Goal: Navigation & Orientation: Find specific page/section

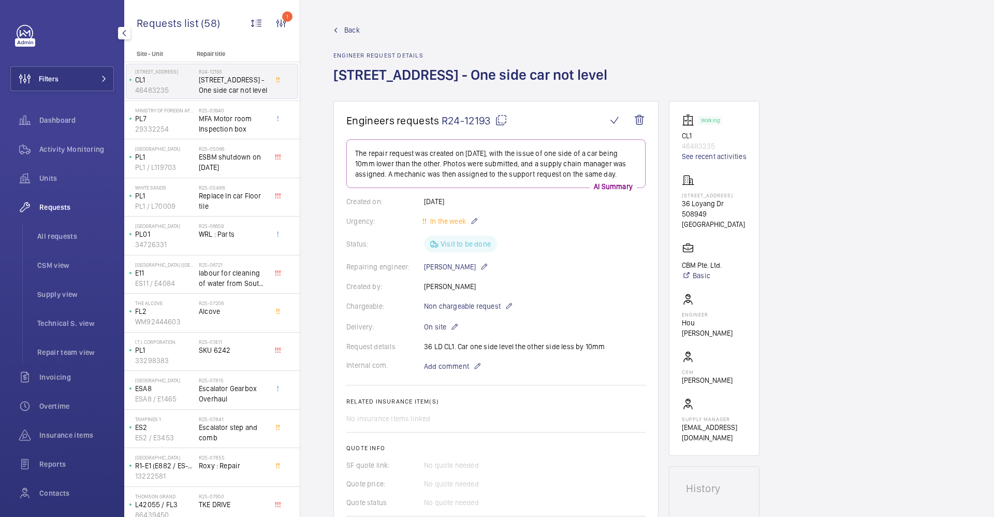
scroll to position [67, 0]
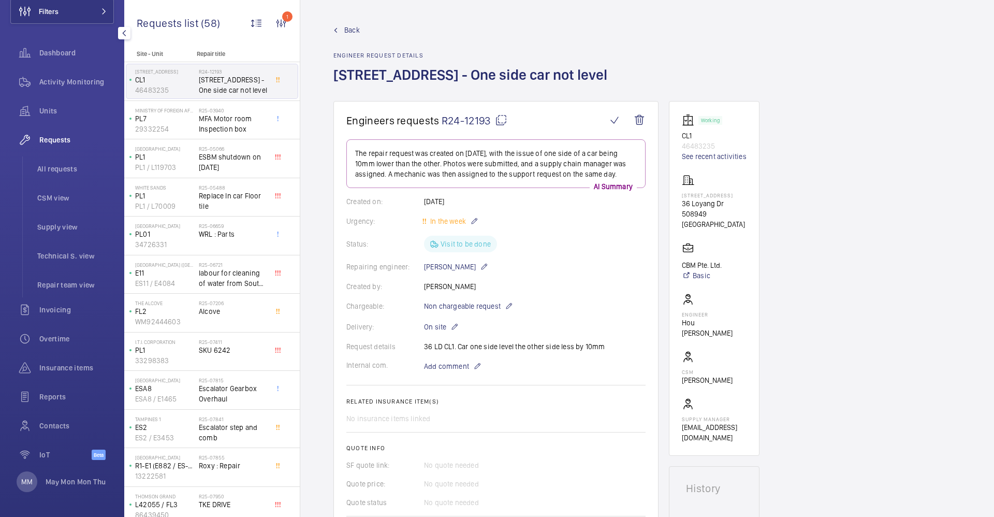
click at [66, 470] on div "IoT Beta" at bounding box center [62, 456] width 104 height 29
click at [63, 476] on p "May Mon Mon Thu" at bounding box center [76, 481] width 60 height 10
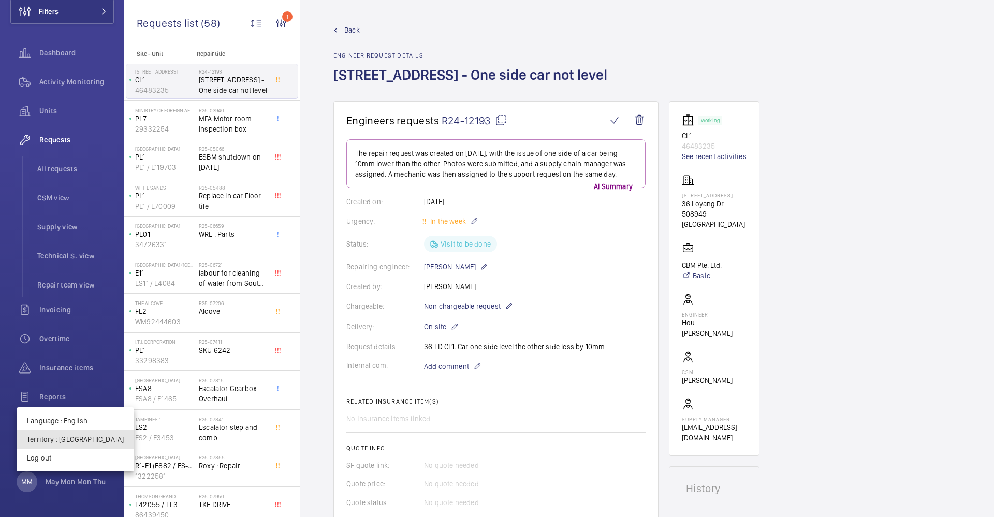
click at [80, 443] on p "Territory : Singapour" at bounding box center [75, 439] width 97 height 10
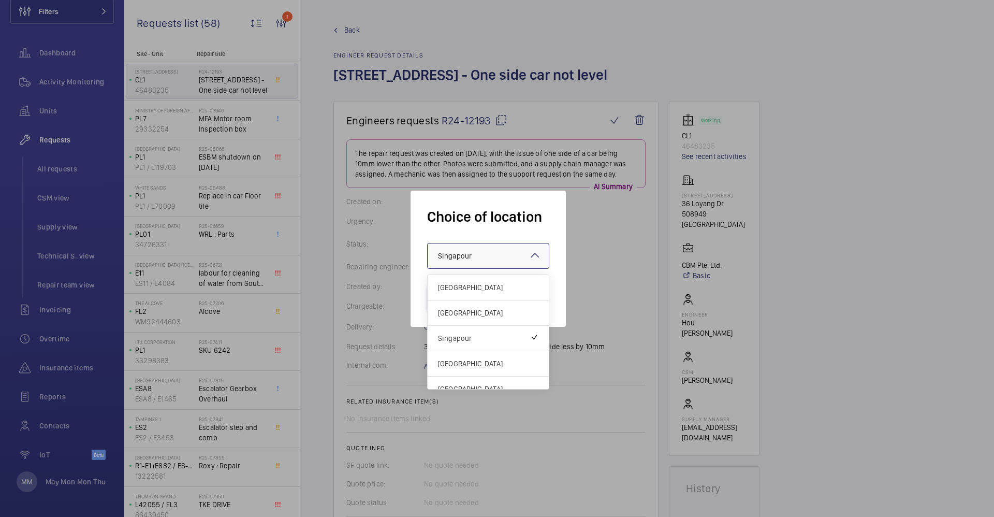
click at [453, 257] on span "Singapour" at bounding box center [455, 256] width 34 height 8
click at [469, 310] on span "[GEOGRAPHIC_DATA]" at bounding box center [488, 312] width 100 height 10
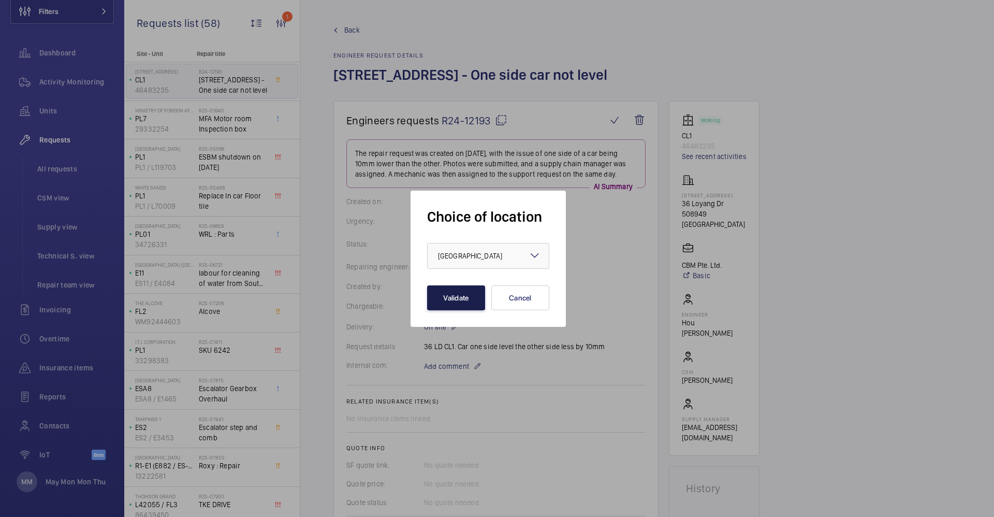
click at [448, 300] on button "Validate" at bounding box center [456, 297] width 58 height 25
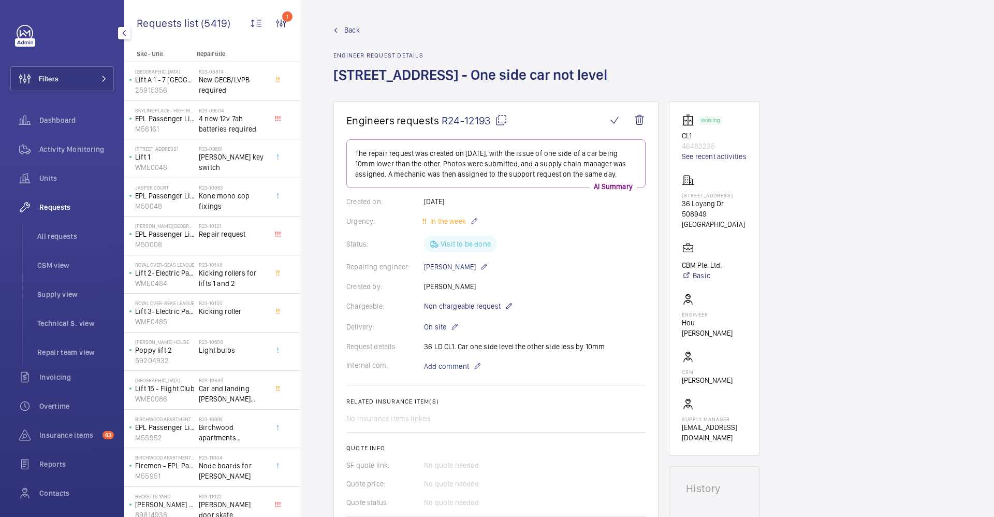
click at [60, 405] on span "Overtime" at bounding box center [76, 406] width 75 height 10
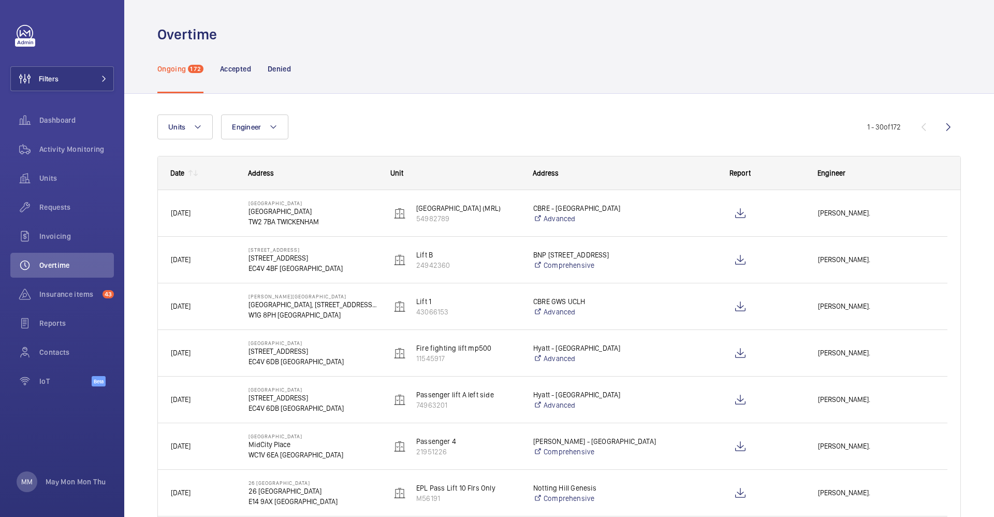
click at [197, 80] on div "Ongoing 172" at bounding box center [180, 68] width 46 height 49
click at [81, 480] on p "May Mon Mon Thu" at bounding box center [76, 481] width 60 height 10
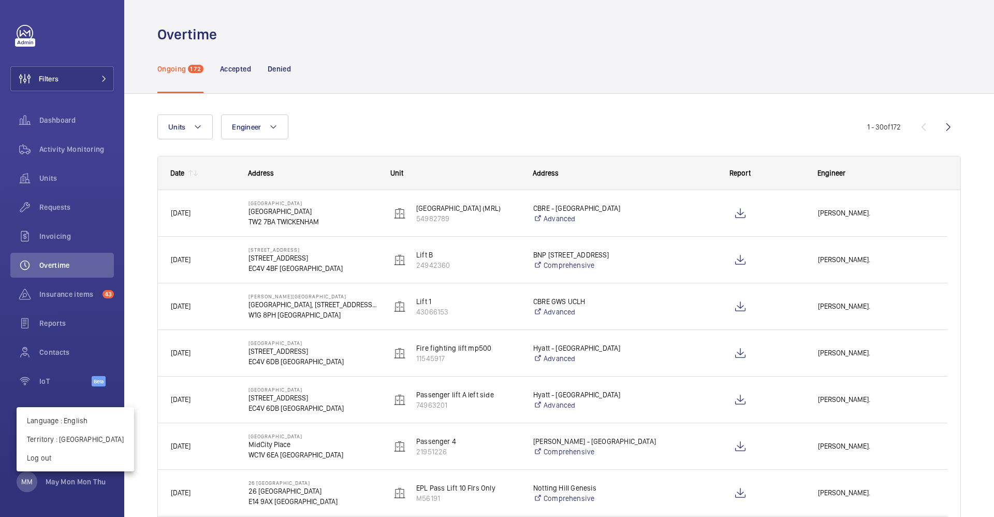
click at [72, 439] on p "Territory : [GEOGRAPHIC_DATA]" at bounding box center [75, 439] width 97 height 10
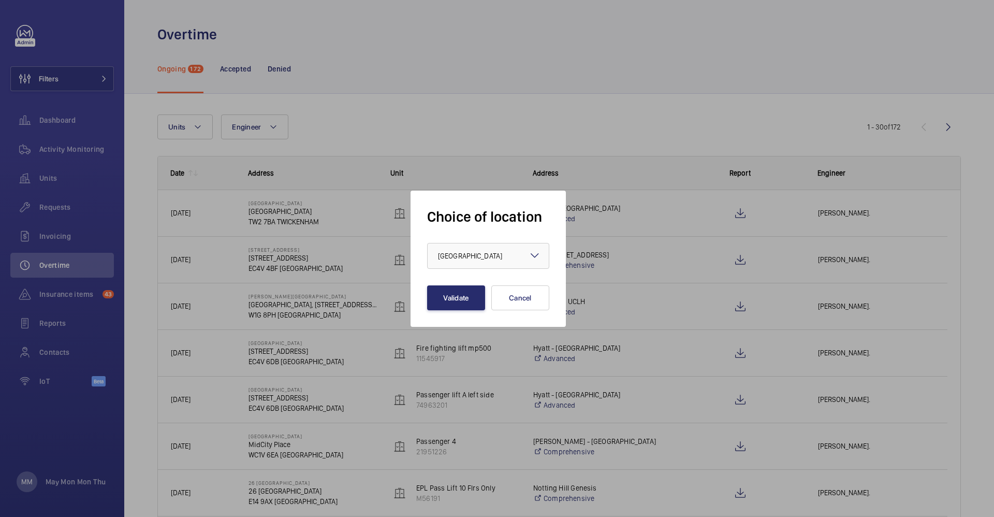
click at [490, 257] on div "× [GEOGRAPHIC_DATA]" at bounding box center [483, 256] width 90 height 10
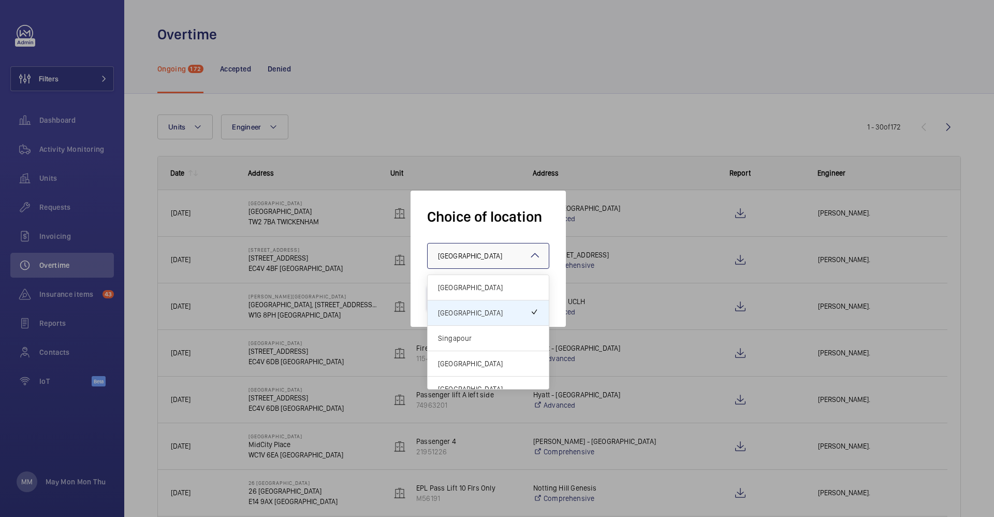
click at [481, 344] on div "Singapour" at bounding box center [488, 338] width 121 height 25
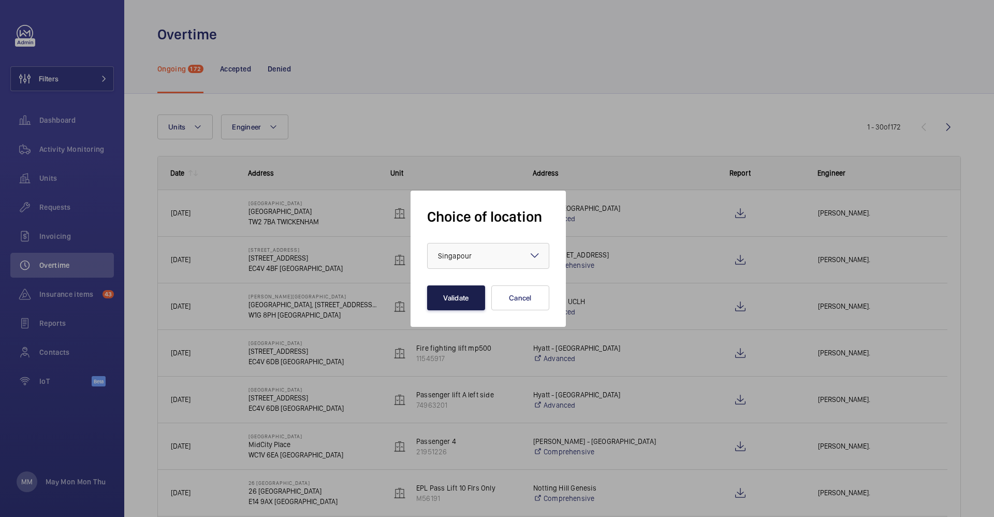
click at [457, 306] on button "Validate" at bounding box center [456, 297] width 58 height 25
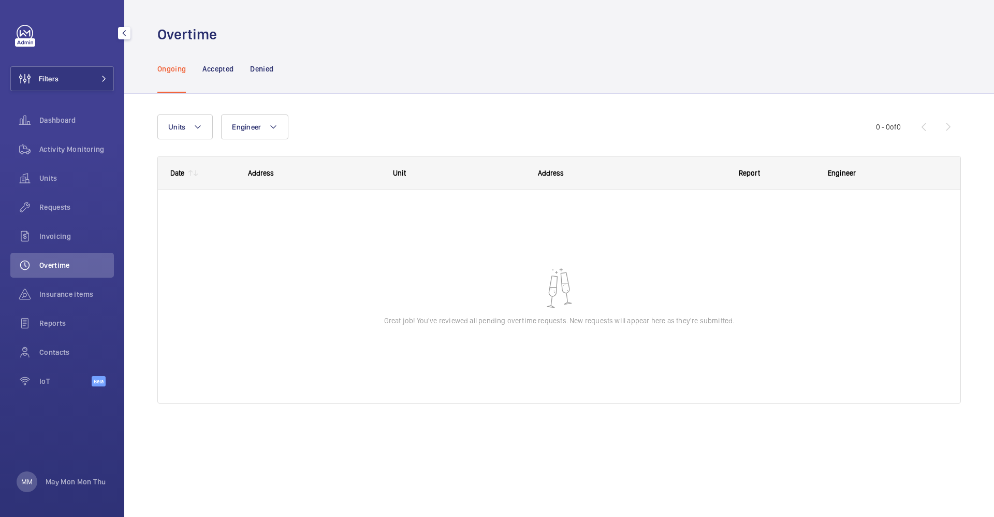
click at [66, 126] on div "Dashboard" at bounding box center [62, 120] width 104 height 25
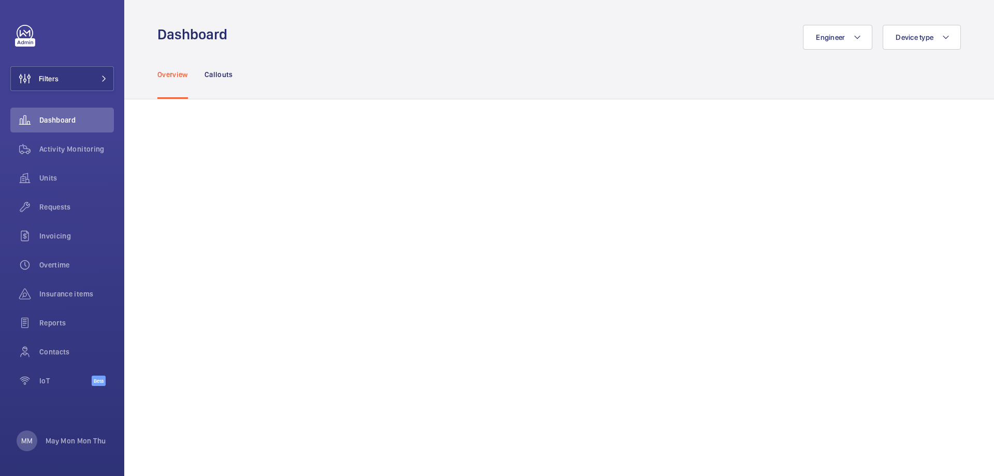
click at [346, 53] on div "Overview Callouts" at bounding box center [558, 74] width 803 height 49
click at [223, 75] on p "Callouts" at bounding box center [218, 74] width 28 height 10
click at [55, 153] on span "Activity Monitoring" at bounding box center [76, 149] width 75 height 10
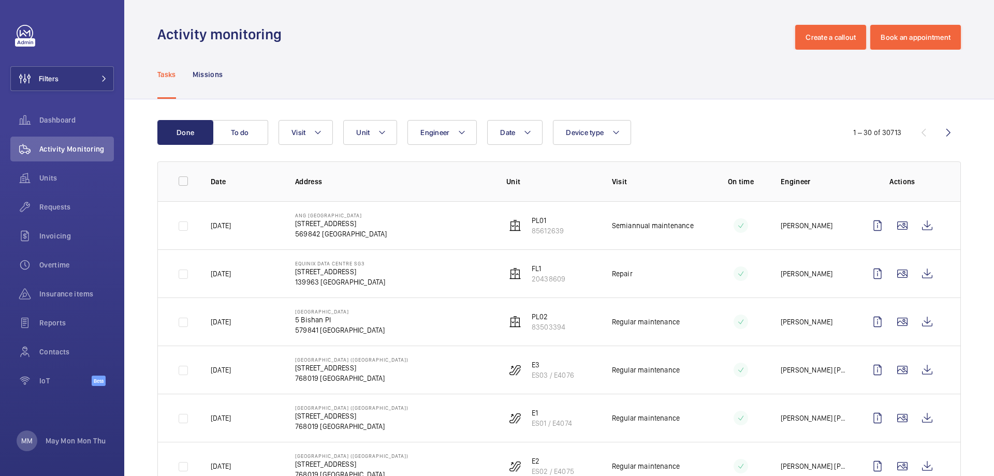
click at [209, 75] on p "Missions" at bounding box center [208, 74] width 31 height 10
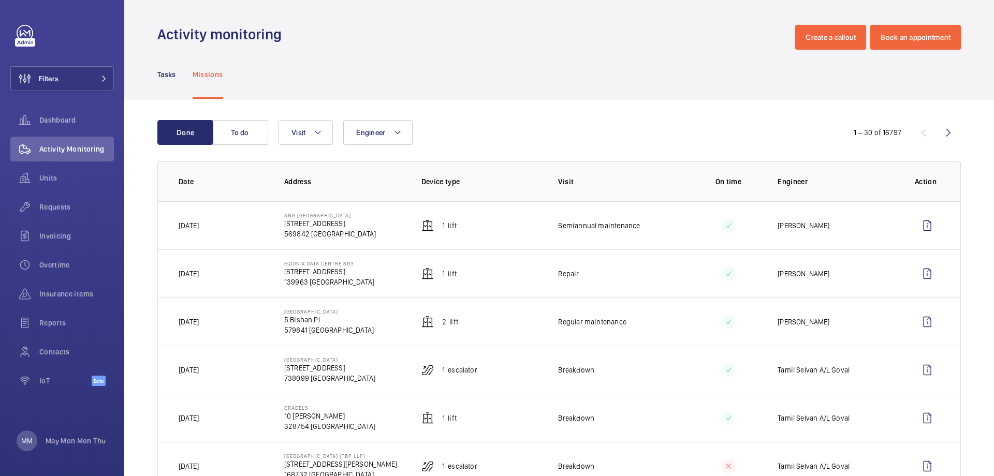
click at [155, 78] on div "Tasks Missions" at bounding box center [559, 75] width 870 height 50
click at [167, 72] on p "Tasks" at bounding box center [166, 74] width 19 height 10
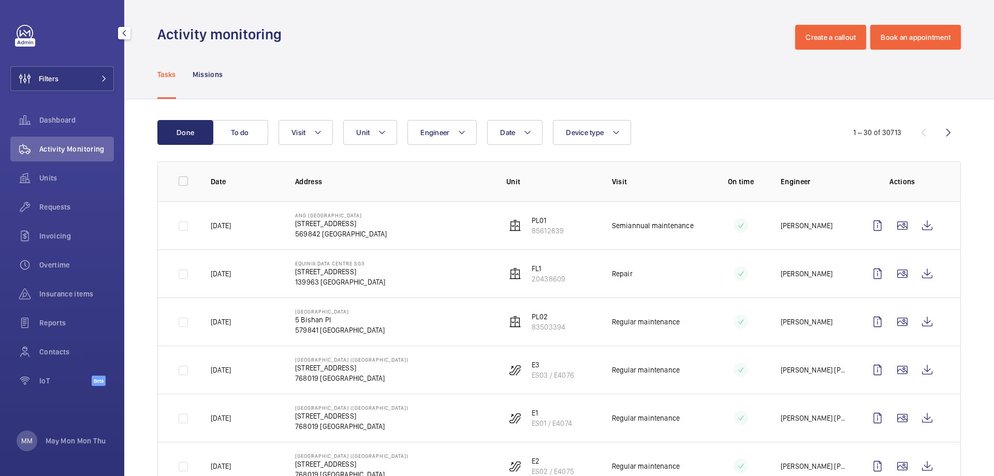
click at [77, 121] on span "Dashboard" at bounding box center [76, 120] width 75 height 10
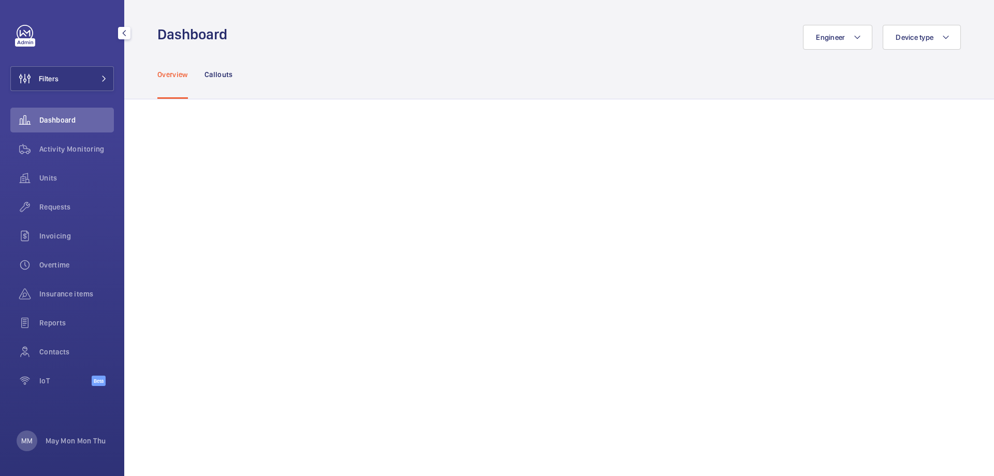
click at [54, 184] on div "Units" at bounding box center [62, 178] width 104 height 25
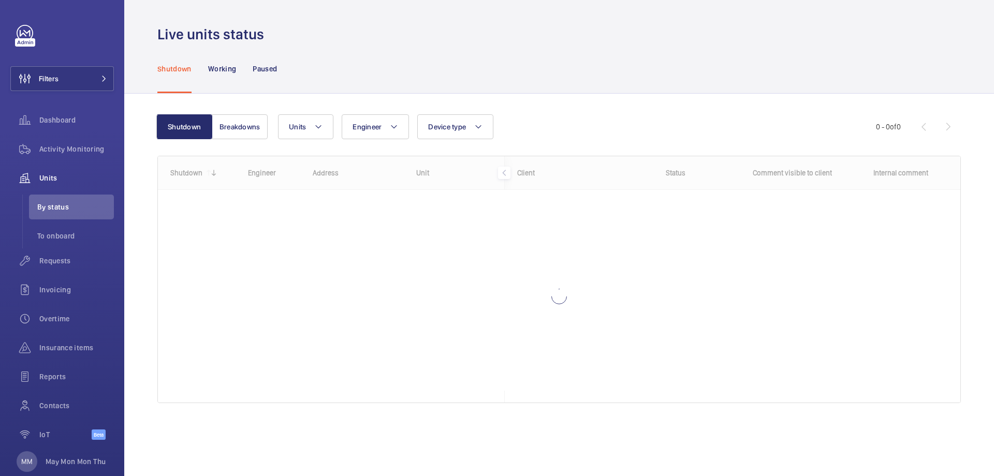
click at [720, 127] on div "Units Engineer Device type More filters Reset all filters" at bounding box center [577, 126] width 598 height 25
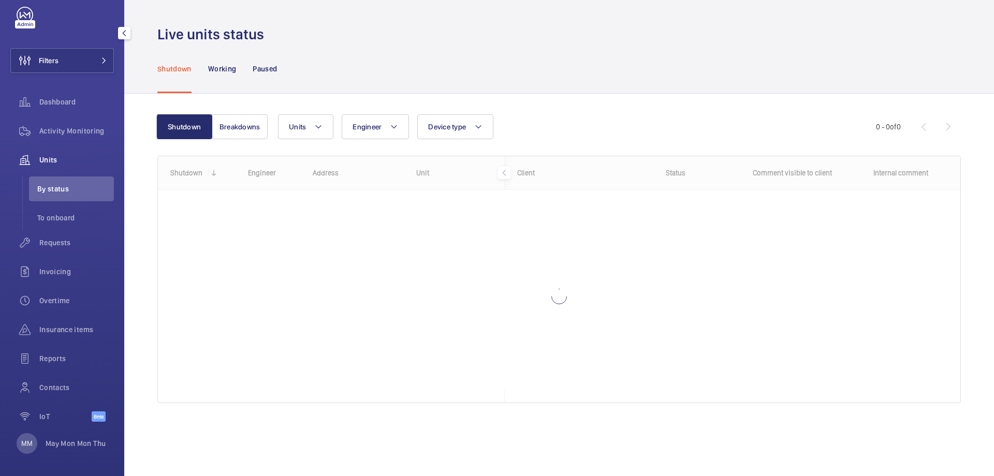
scroll to position [21, 0]
click at [80, 436] on p "May Mon Mon Thu" at bounding box center [76, 441] width 60 height 10
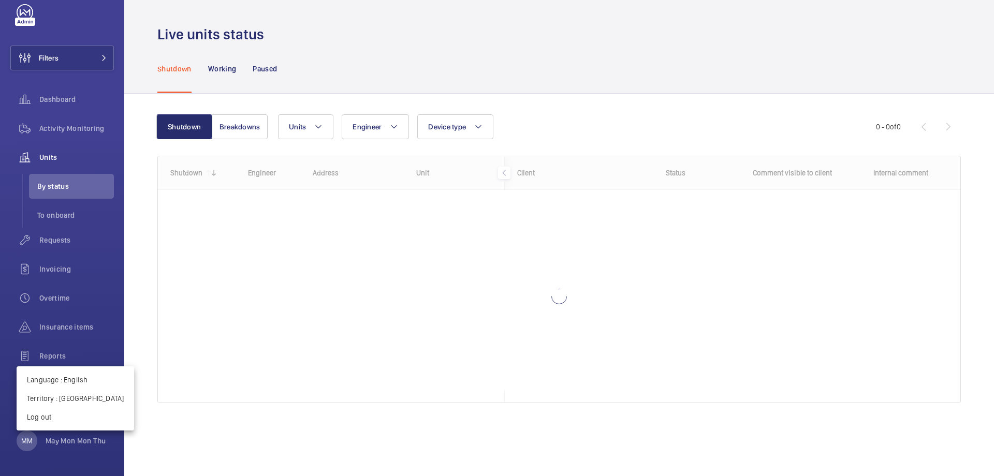
click at [473, 72] on div at bounding box center [497, 238] width 994 height 476
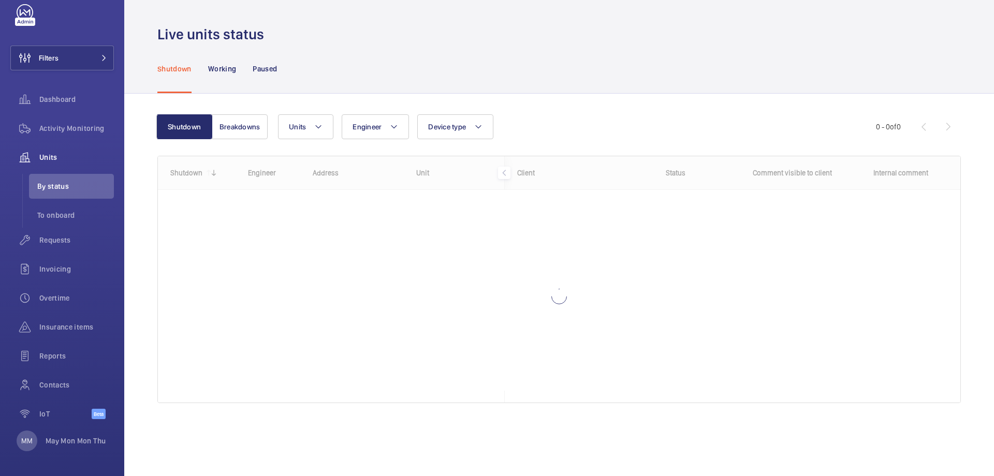
drag, startPoint x: 548, startPoint y: 399, endPoint x: 721, endPoint y: 396, distance: 172.9
click at [721, 396] on div at bounding box center [559, 279] width 802 height 246
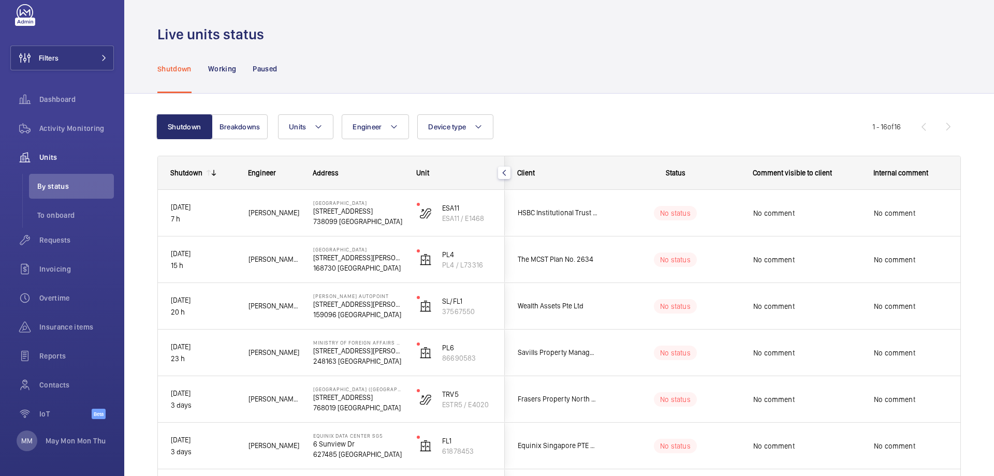
click at [611, 81] on div "Shutdown Working Paused" at bounding box center [558, 68] width 803 height 49
click at [255, 119] on button "Breakdowns" at bounding box center [240, 126] width 56 height 25
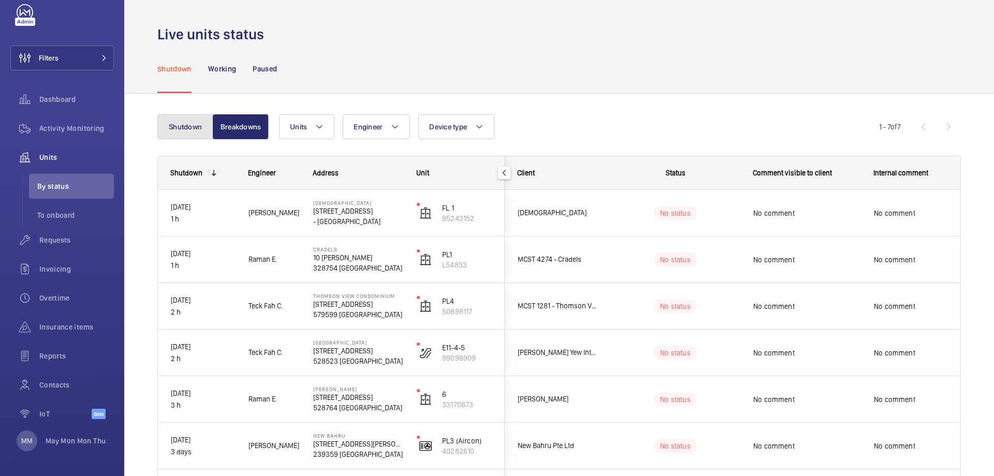
click at [166, 124] on button "Shutdown" at bounding box center [185, 126] width 56 height 25
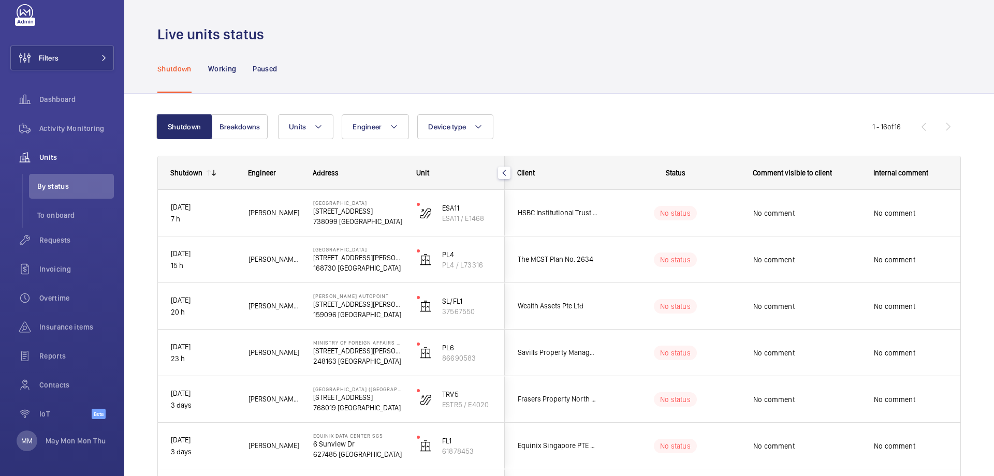
click at [213, 175] on mat-icon at bounding box center [214, 173] width 8 height 8
click at [207, 172] on mat-icon at bounding box center [208, 173] width 8 height 8
click at [210, 174] on mat-icon at bounding box center [214, 173] width 8 height 8
